Goal: Register for event/course

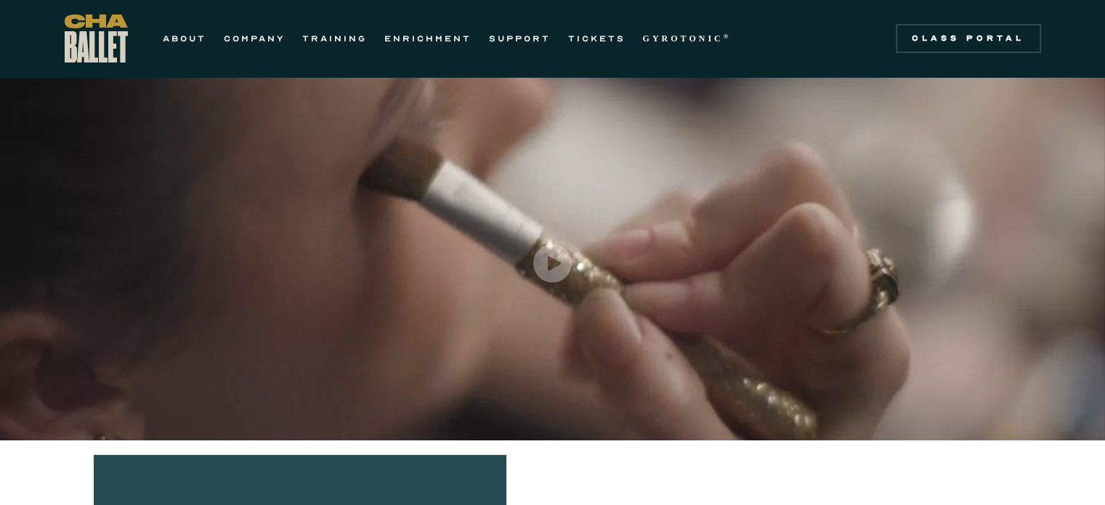
click at [337, 33] on link "TRAINING" at bounding box center [334, 38] width 65 height 17
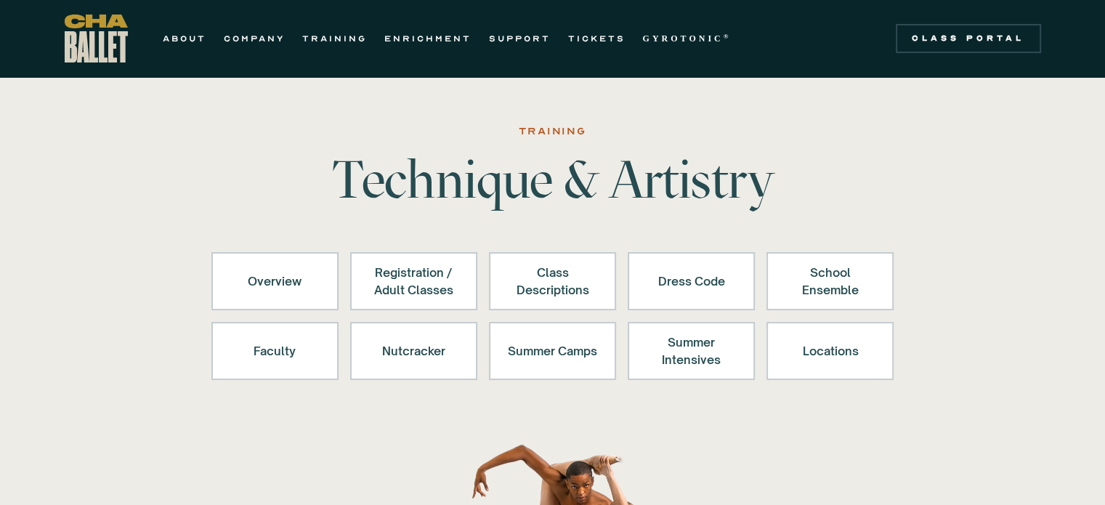
click at [421, 286] on div "Registration / Adult Classes" at bounding box center [413, 281] width 89 height 35
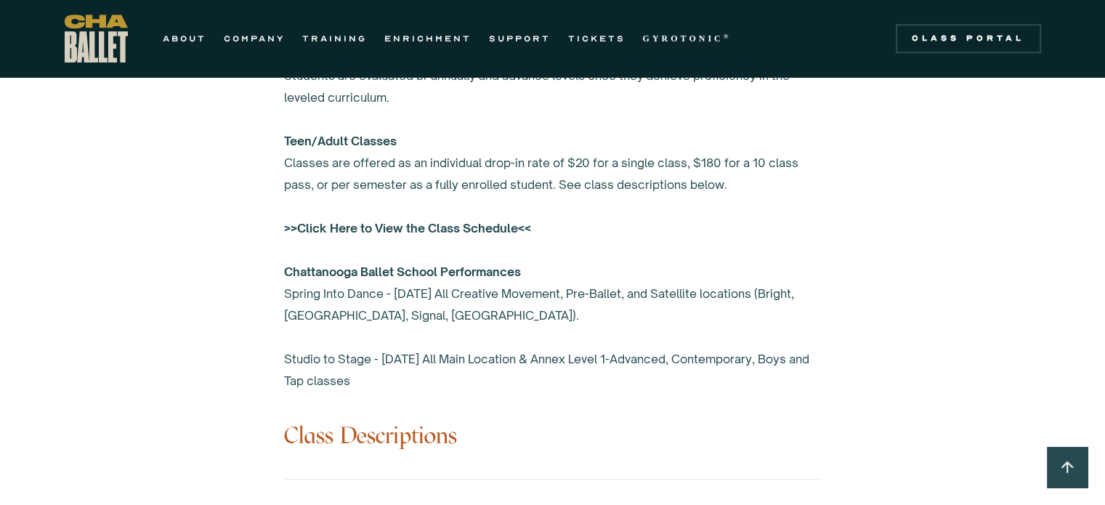
scroll to position [1095, 0]
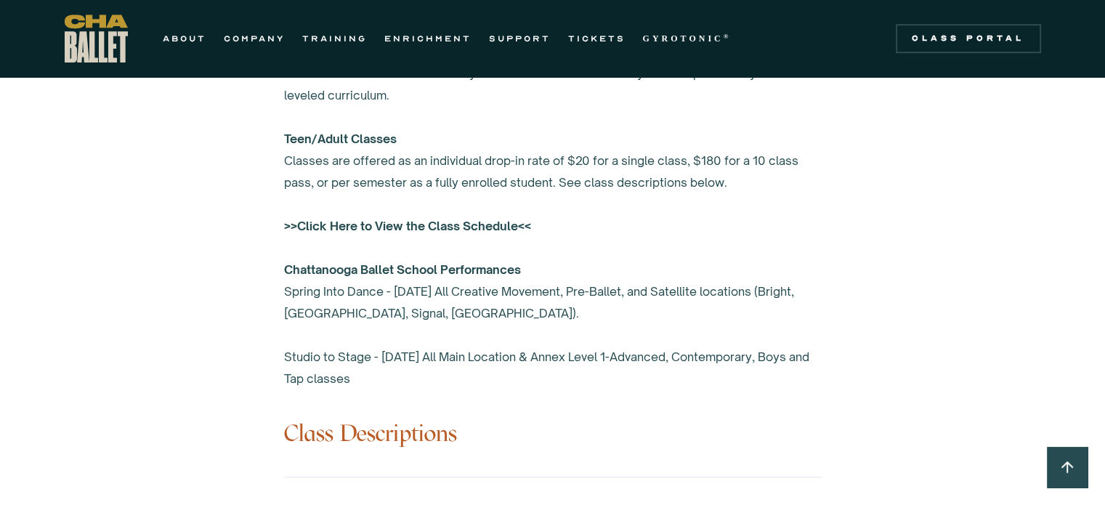
click at [420, 219] on strong ">>Click Here to View the Class Schedule<<" at bounding box center [407, 226] width 247 height 15
